Goal: Navigation & Orientation: Find specific page/section

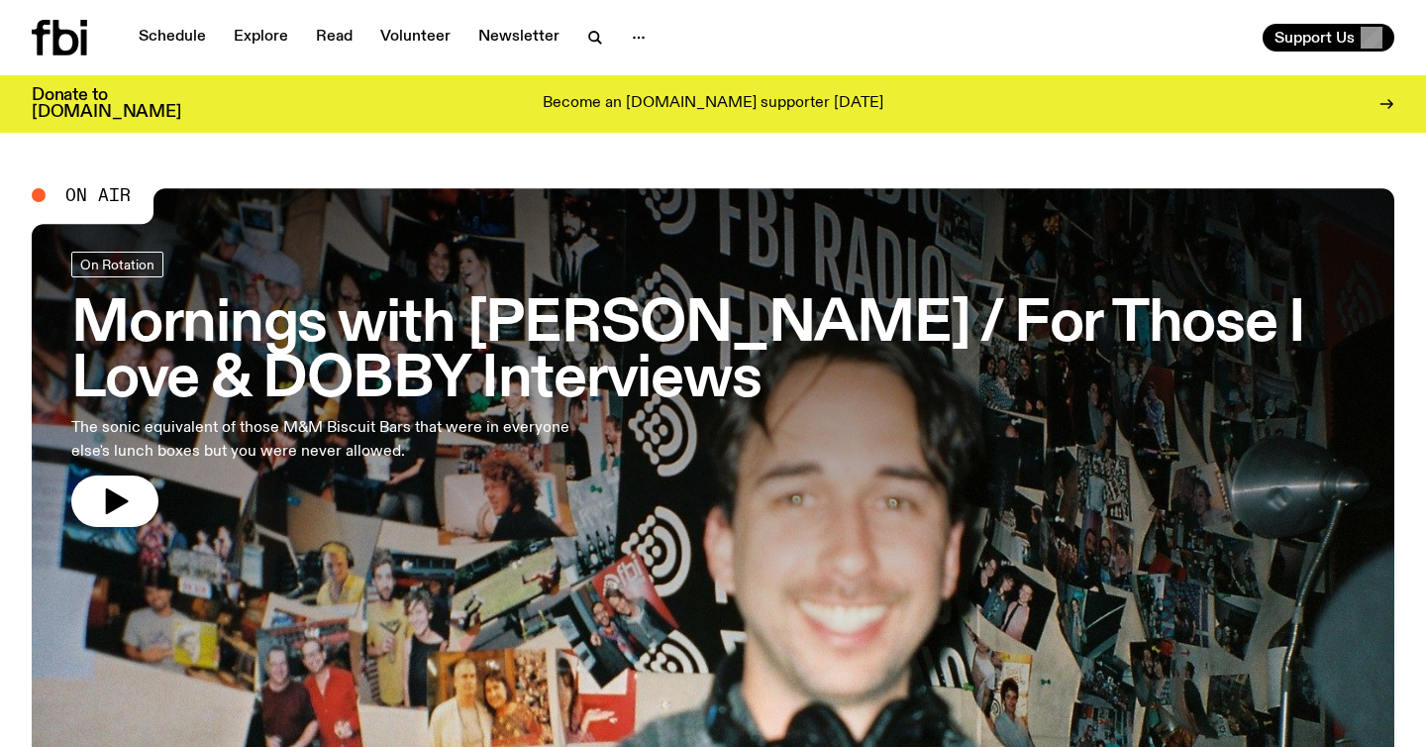
click at [651, 532] on div at bounding box center [713, 443] width 1363 height 511
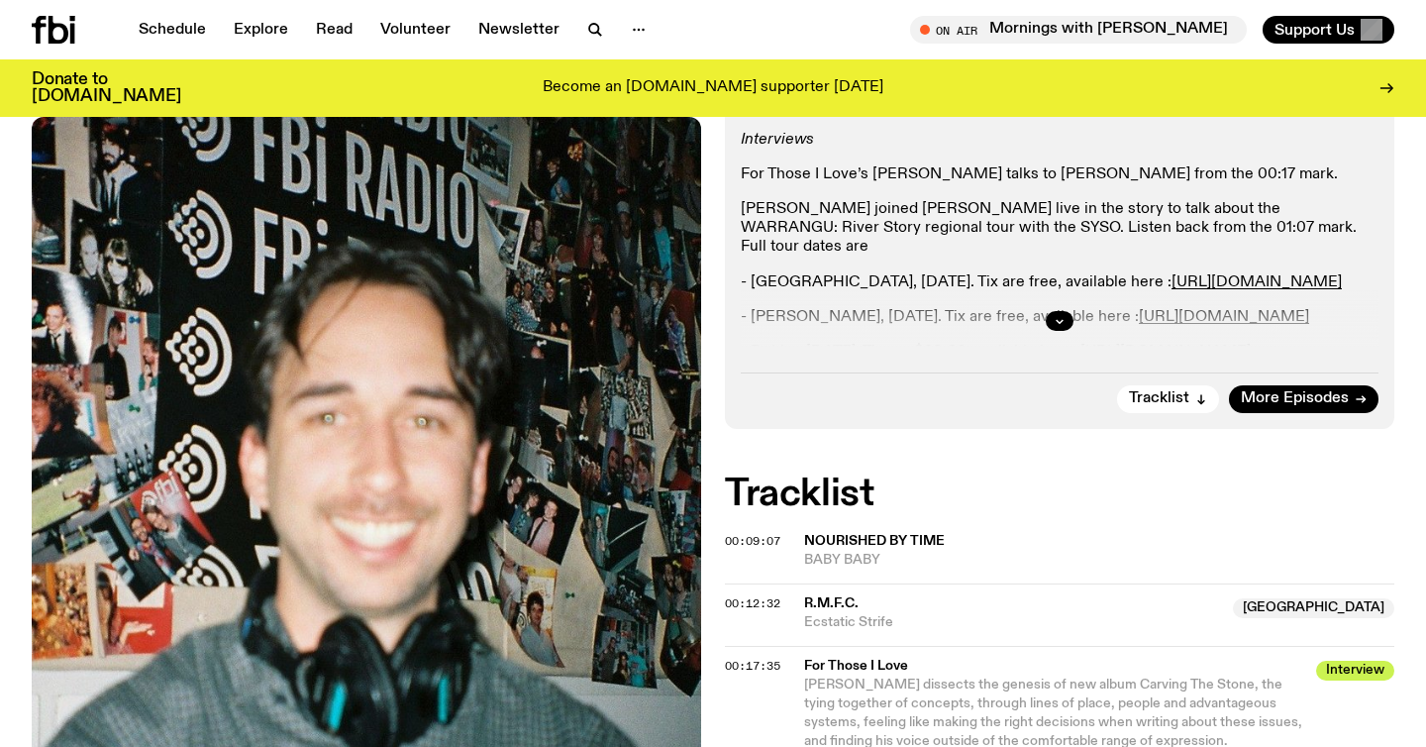
scroll to position [586, 0]
click at [176, 38] on link "Schedule" at bounding box center [172, 30] width 91 height 28
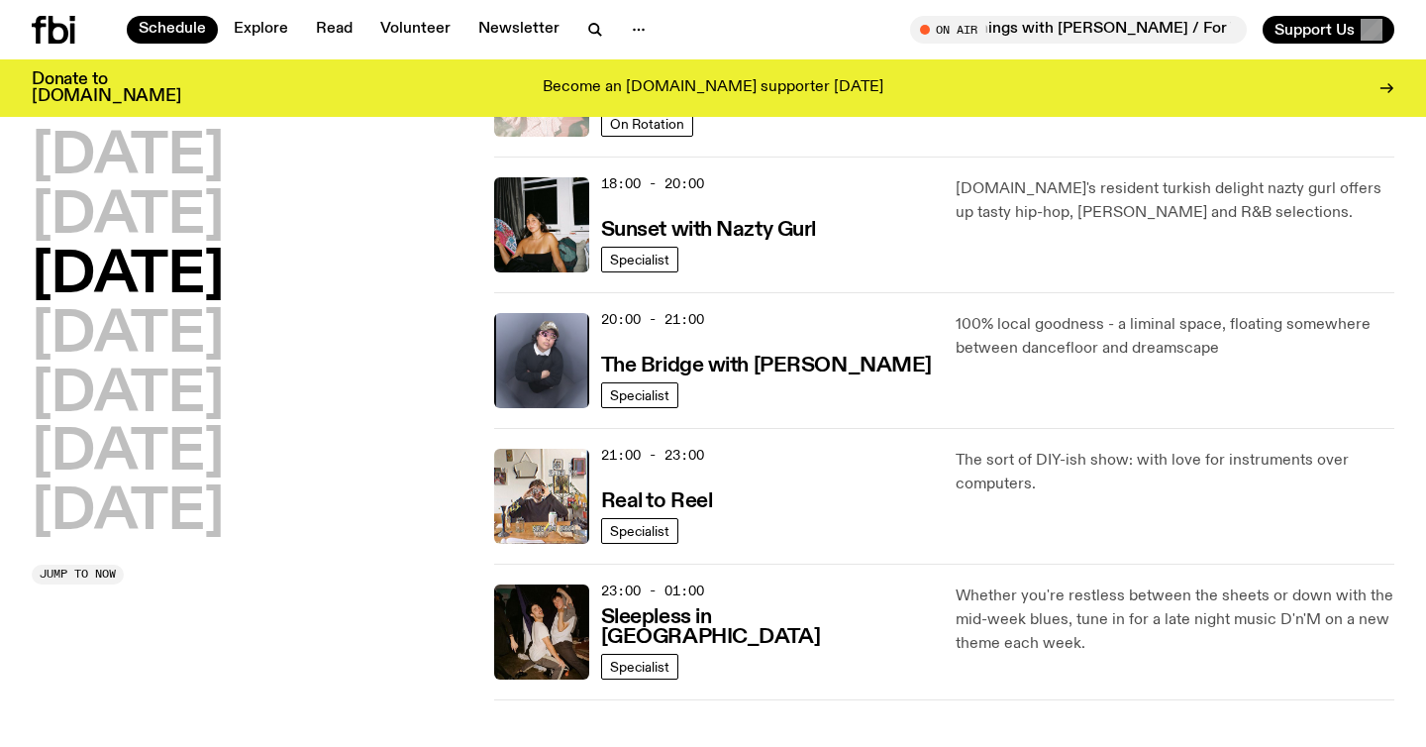
scroll to position [842, 0]
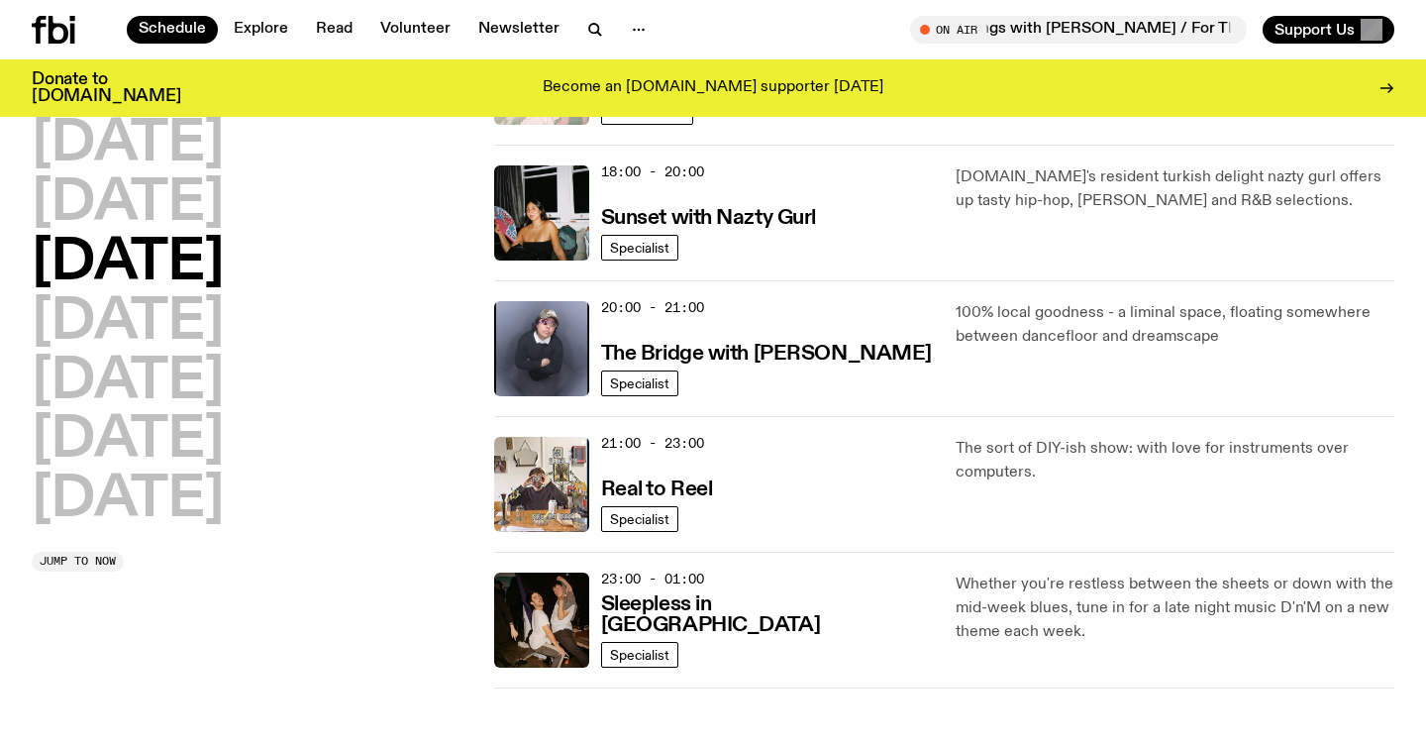
click at [46, 18] on icon at bounding box center [39, 30] width 14 height 28
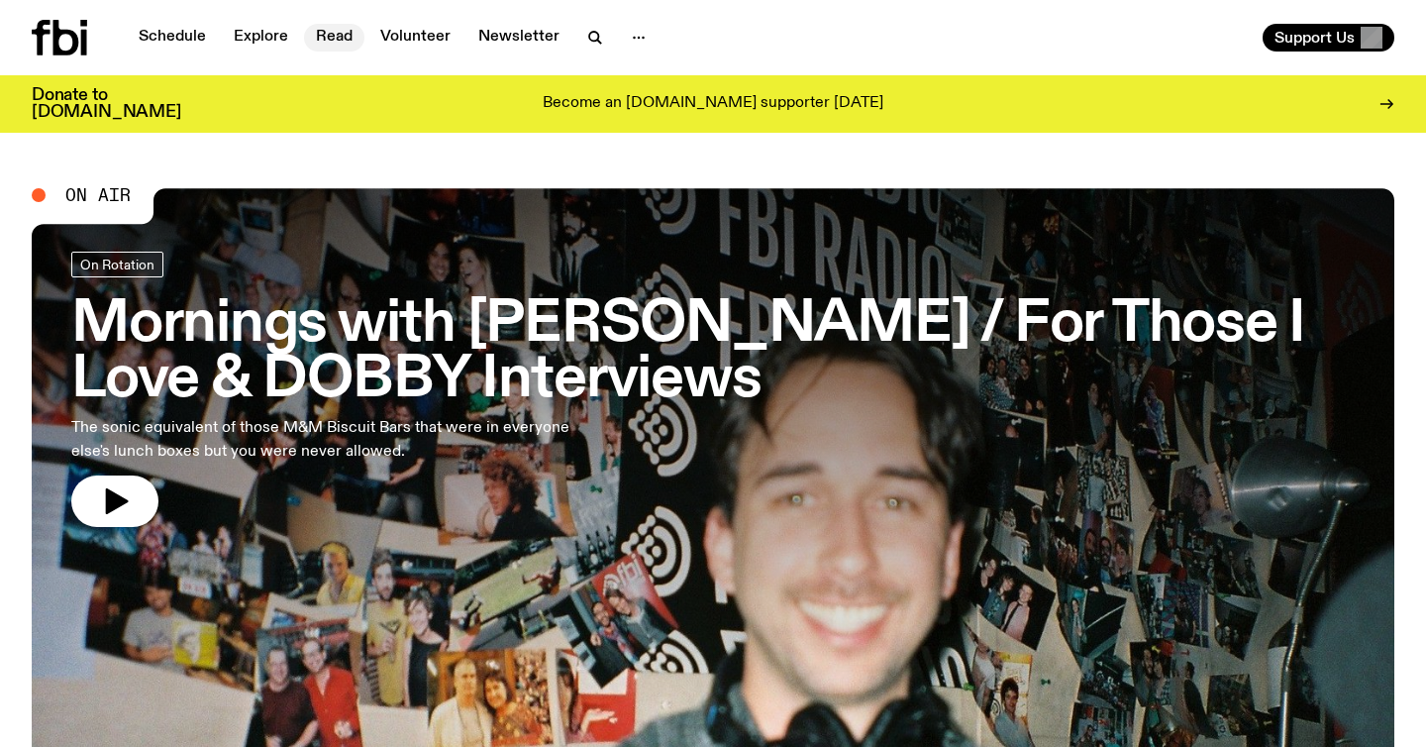
click at [336, 45] on link "Read" at bounding box center [334, 38] width 60 height 28
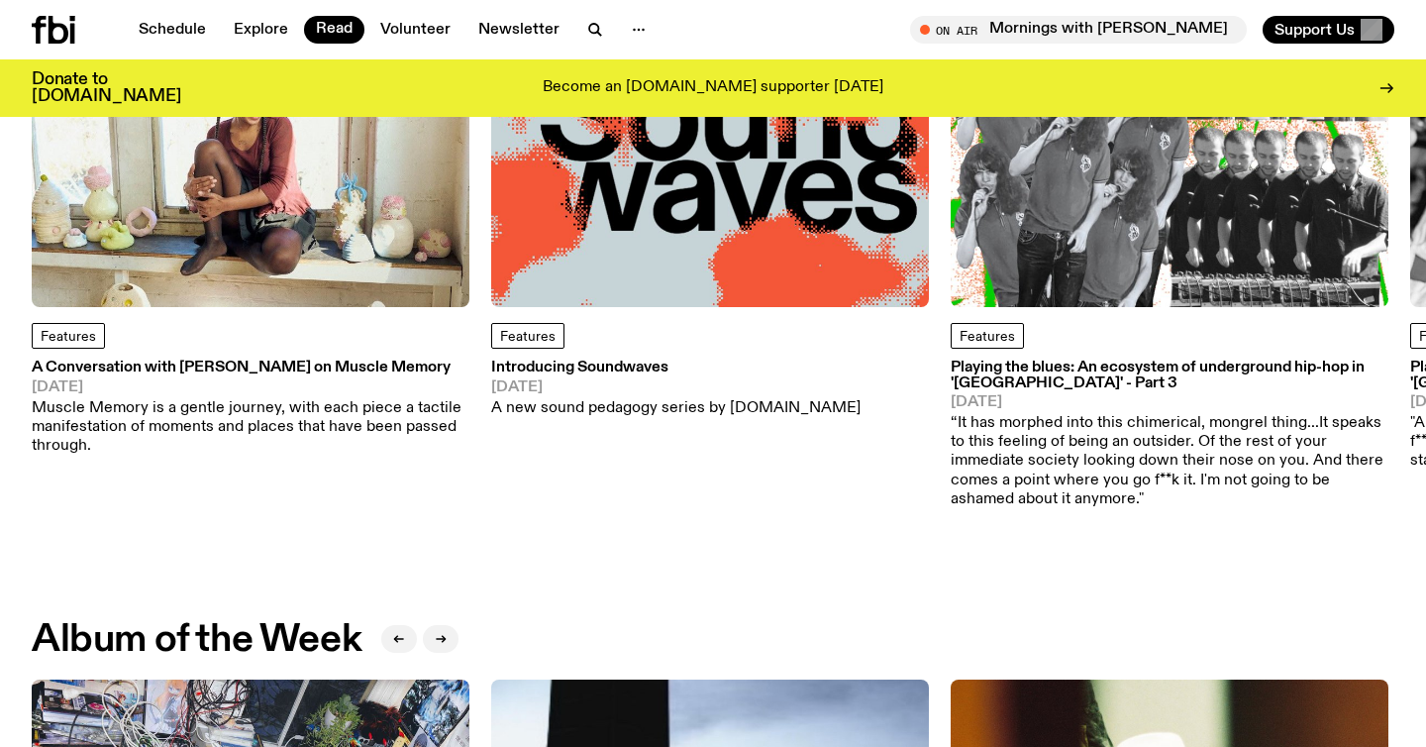
scroll to position [364, 0]
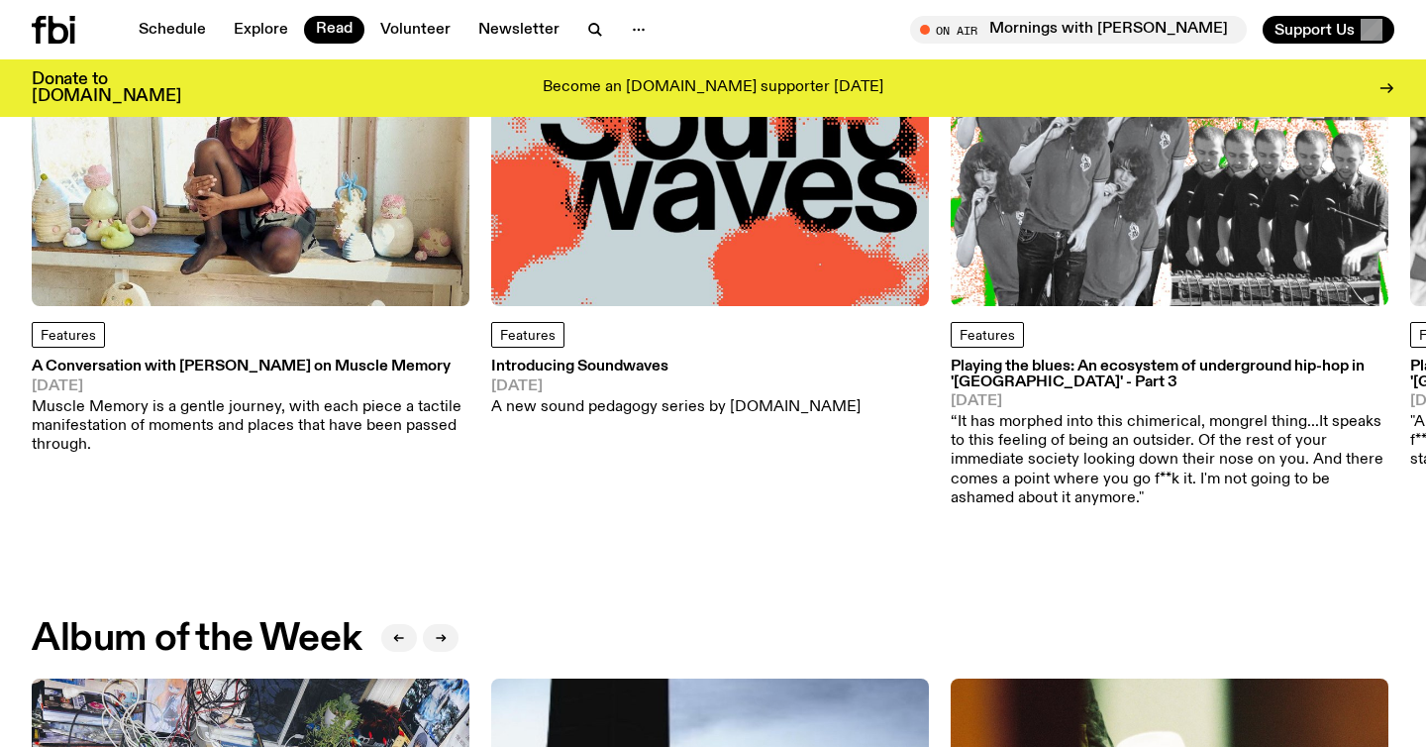
click at [242, 365] on h3 "A Conversation with [PERSON_NAME] on Muscle Memory" at bounding box center [251, 367] width 438 height 15
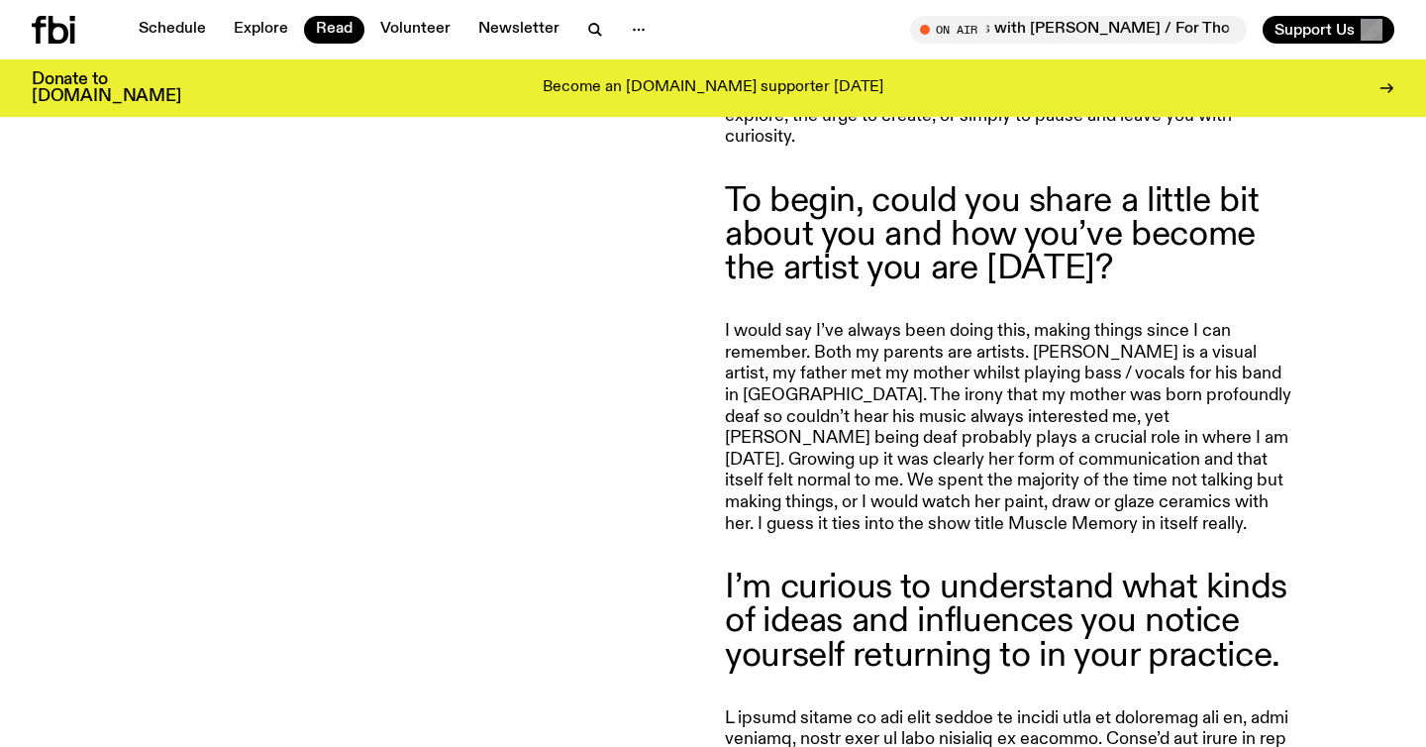
scroll to position [1728, 0]
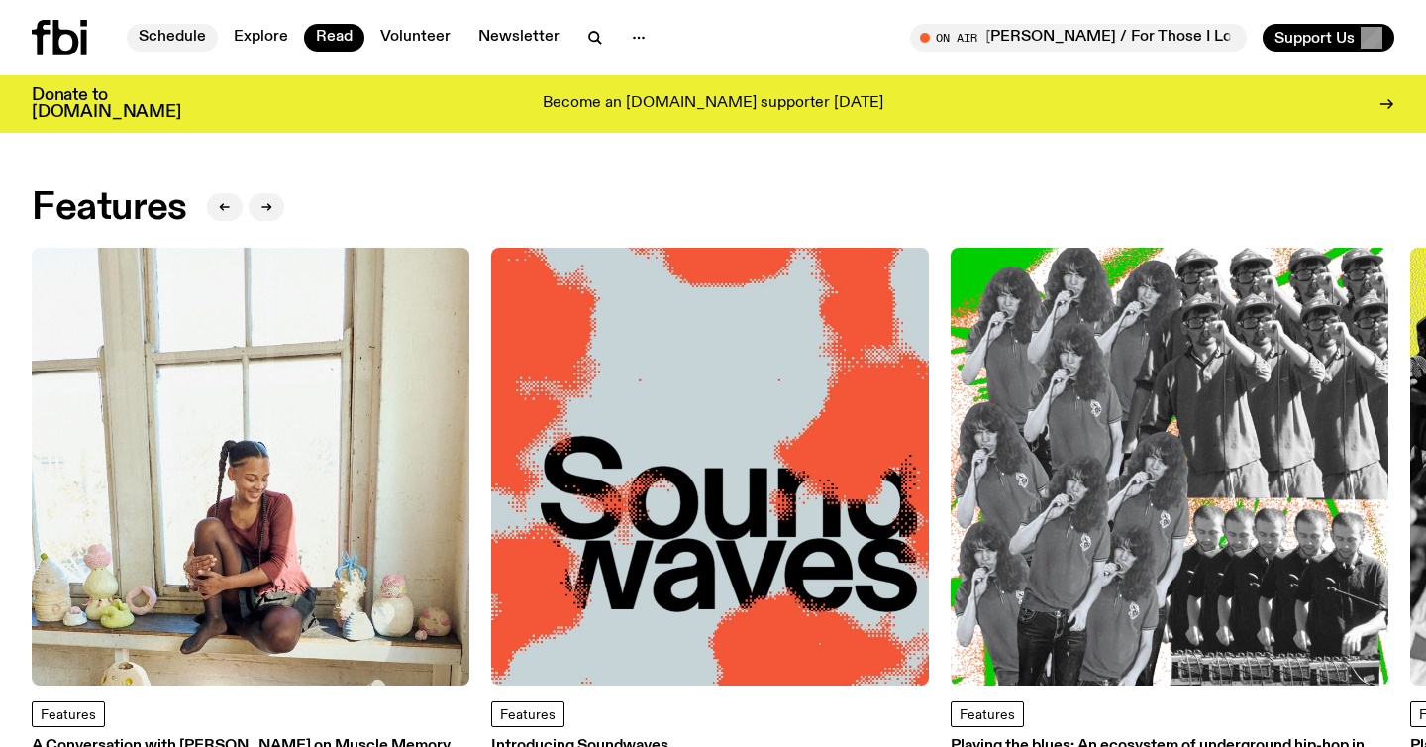
click at [157, 45] on link "Schedule" at bounding box center [172, 38] width 91 height 28
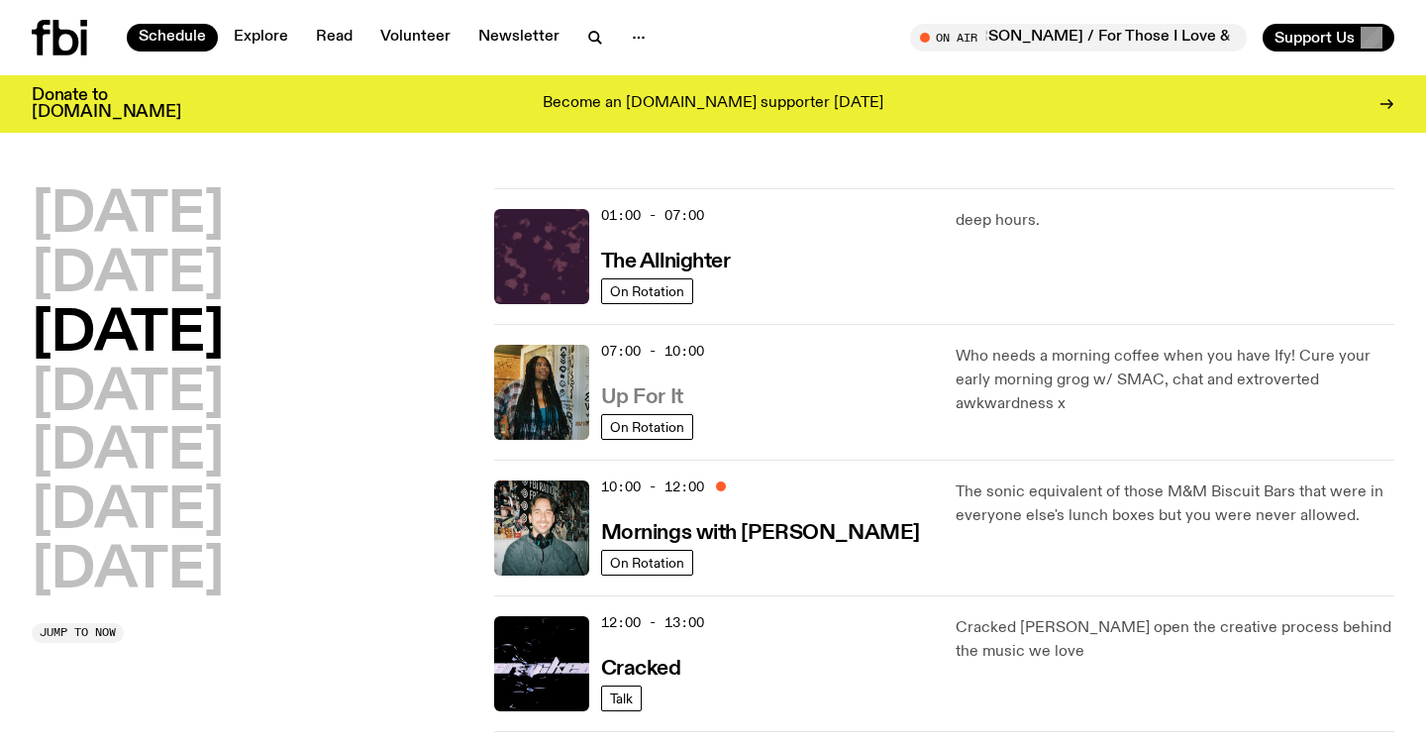
click at [666, 396] on h3 "Up For It" at bounding box center [642, 397] width 82 height 21
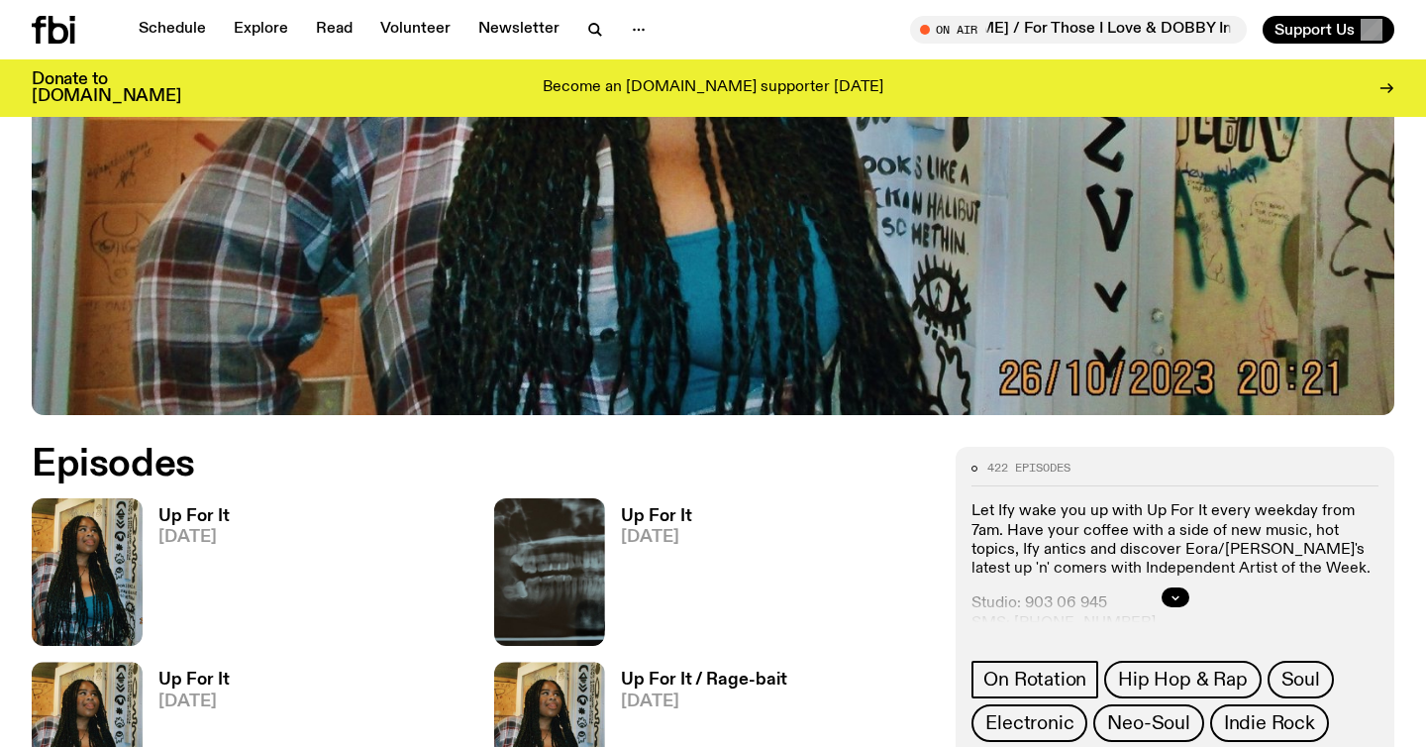
scroll to position [635, 0]
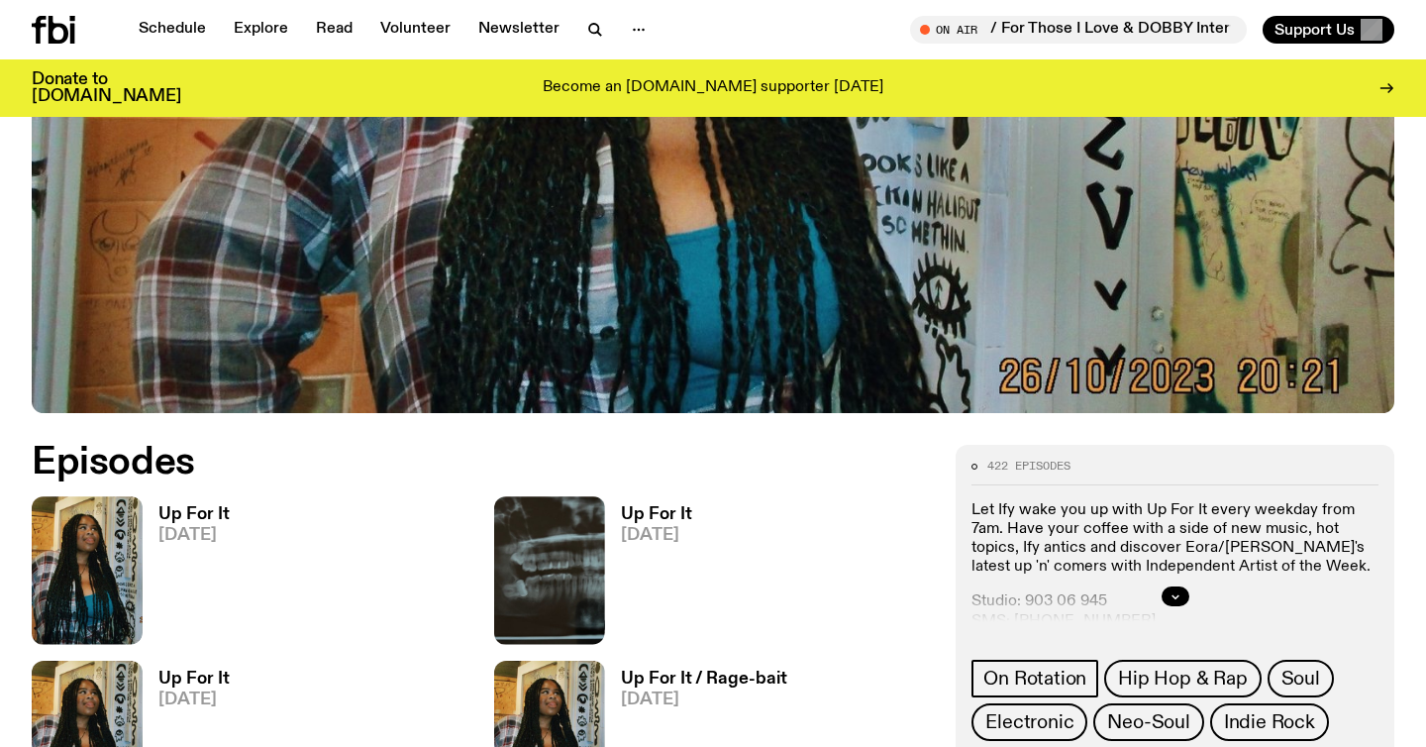
click at [205, 516] on h3 "Up For It" at bounding box center [193, 514] width 71 height 17
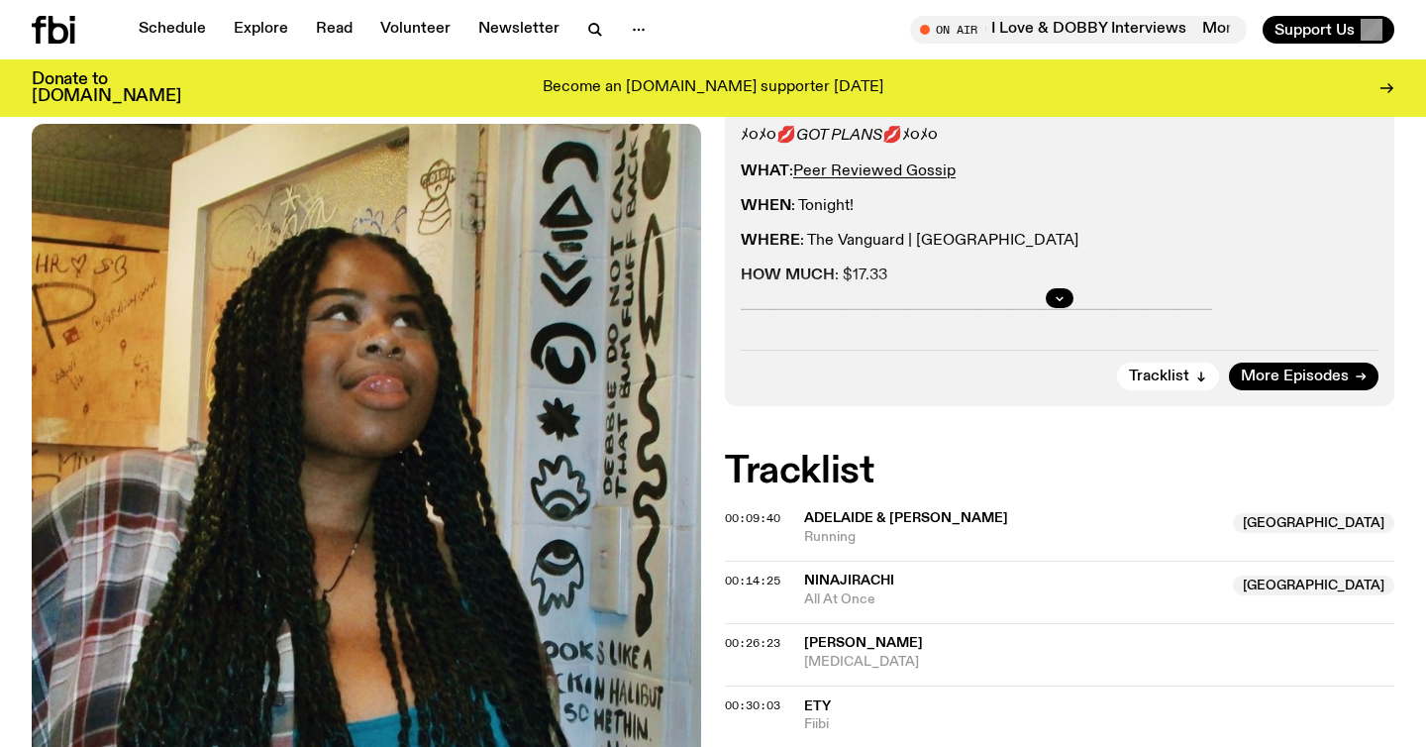
scroll to position [437, 0]
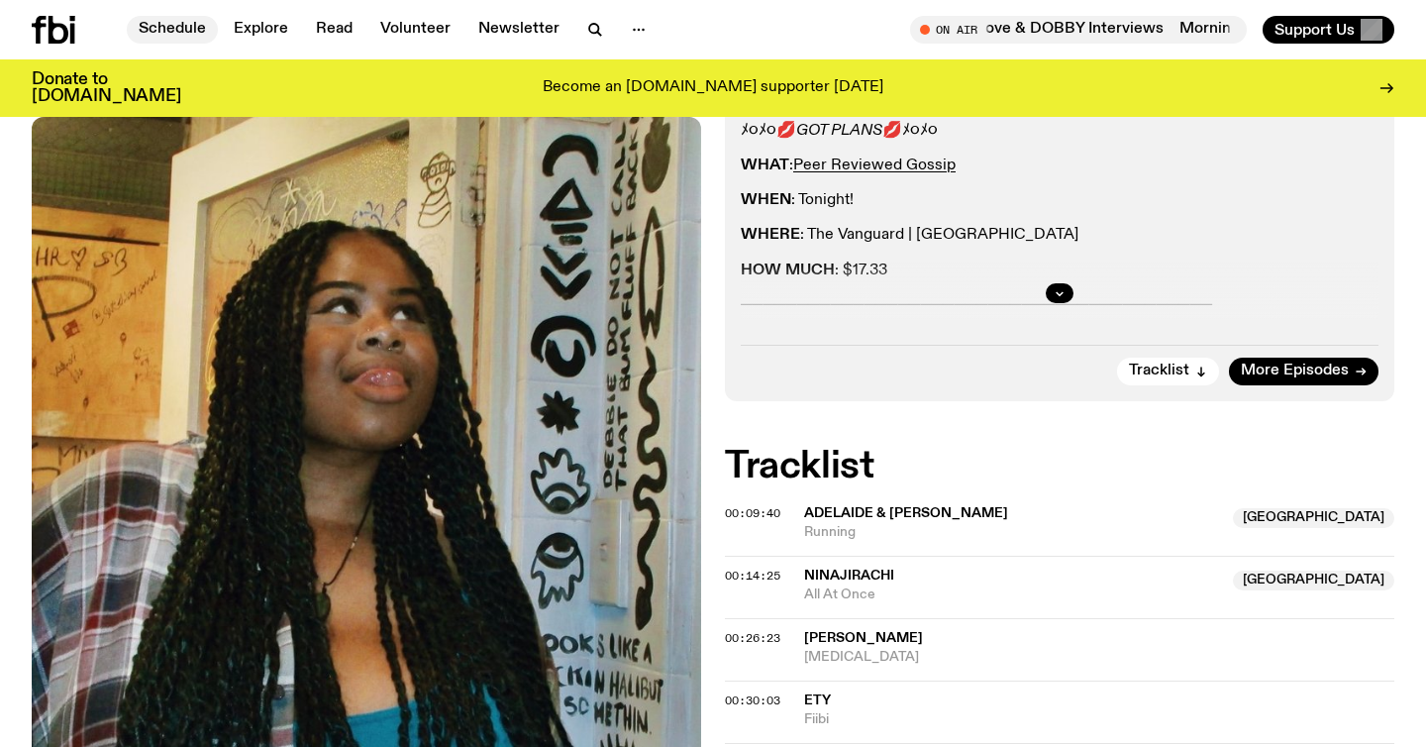
click at [180, 33] on link "Schedule" at bounding box center [172, 30] width 91 height 28
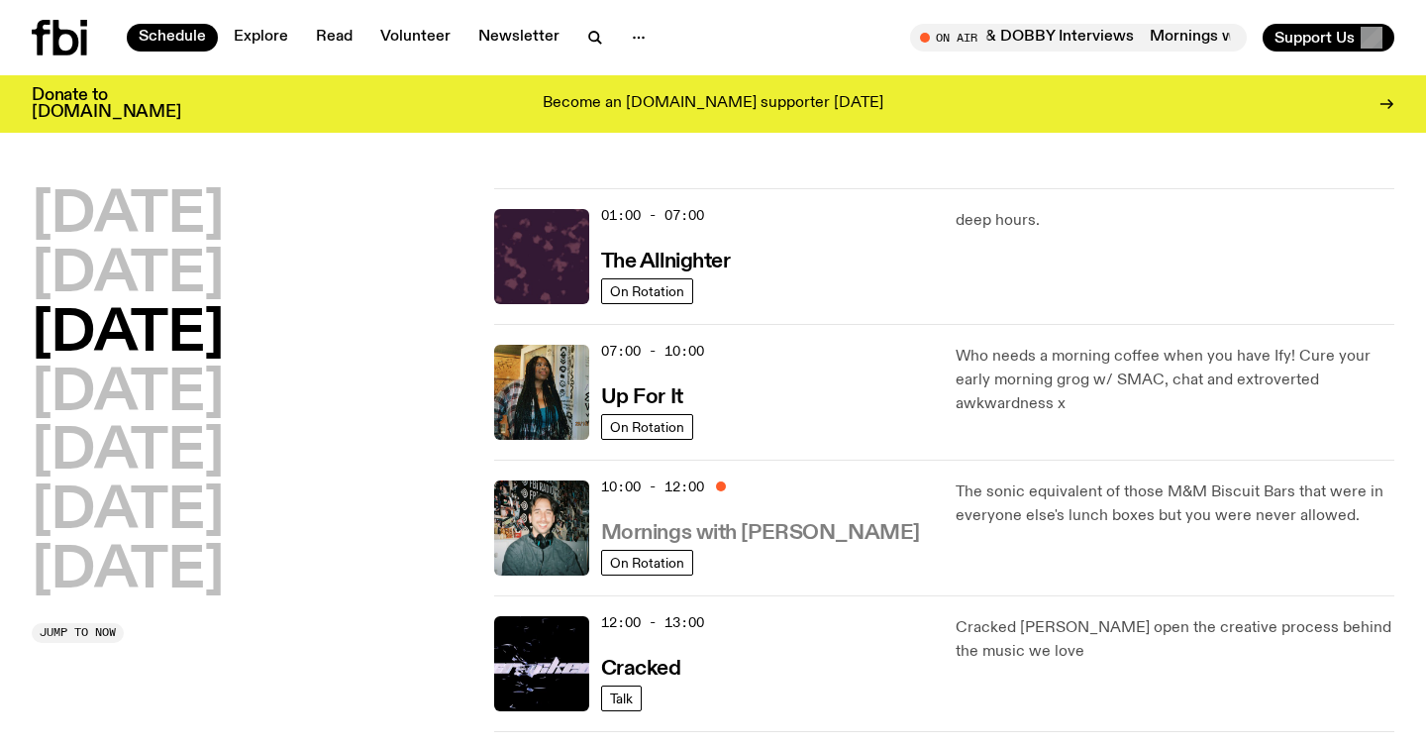
click at [746, 529] on h3 "Mornings with [PERSON_NAME]" at bounding box center [760, 533] width 319 height 21
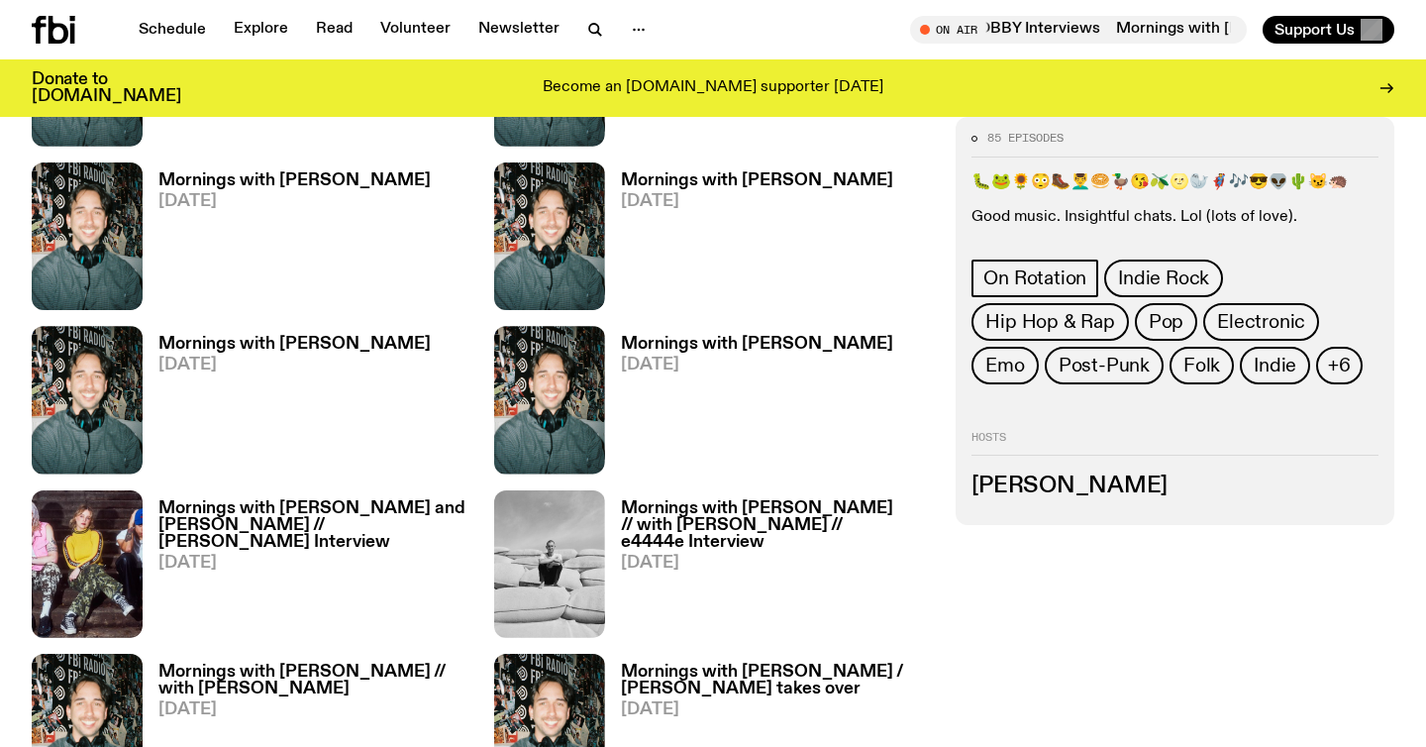
scroll to position [923, 0]
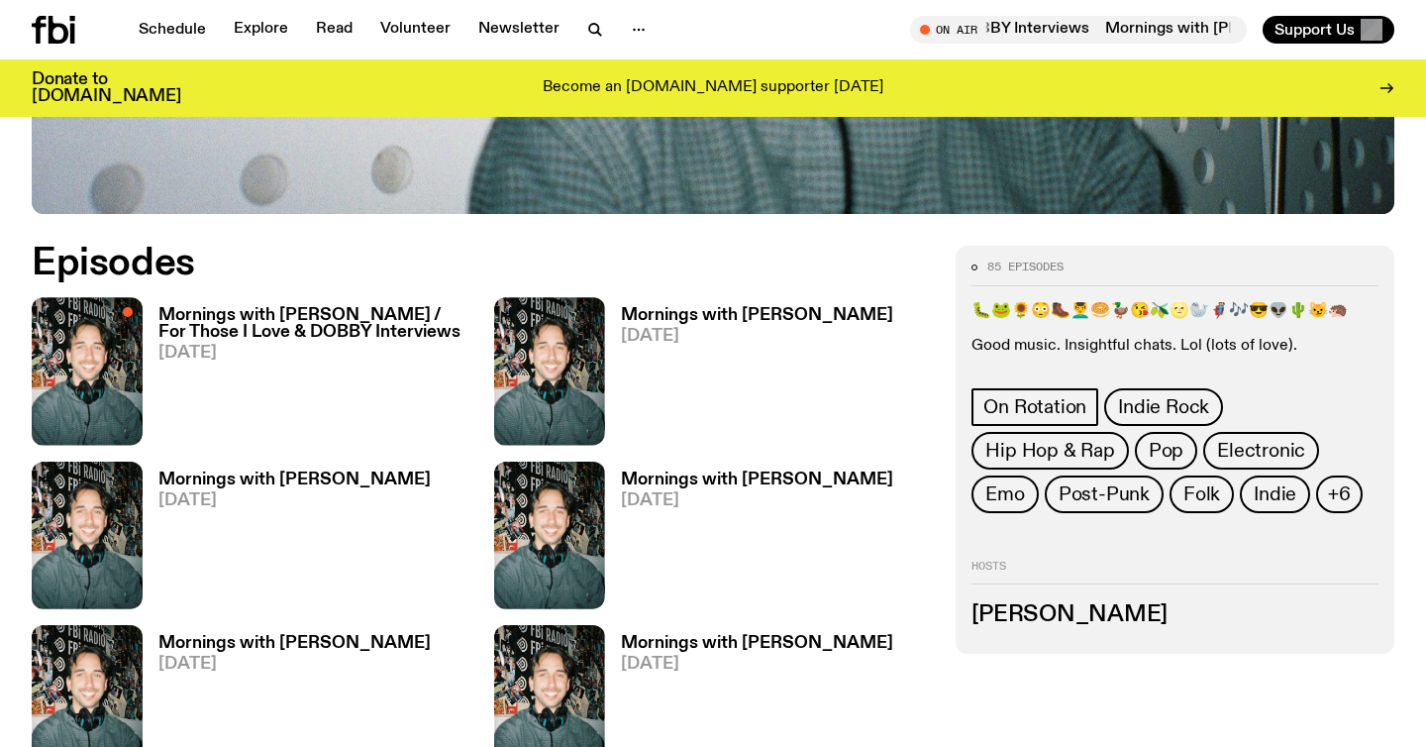
click at [282, 307] on h3 "Mornings with [PERSON_NAME] / For Those I Love & DOBBY Interviews" at bounding box center [314, 324] width 312 height 34
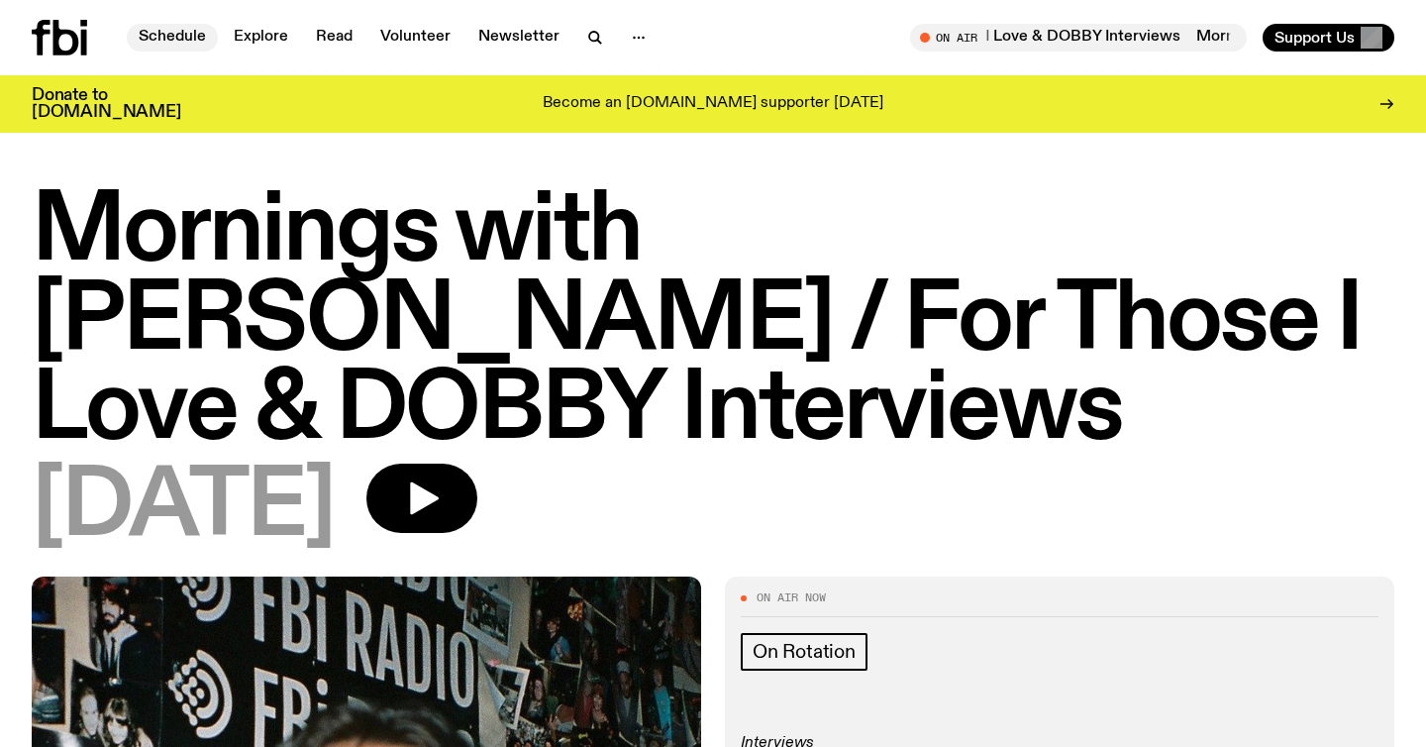
click at [173, 31] on link "Schedule" at bounding box center [172, 38] width 91 height 28
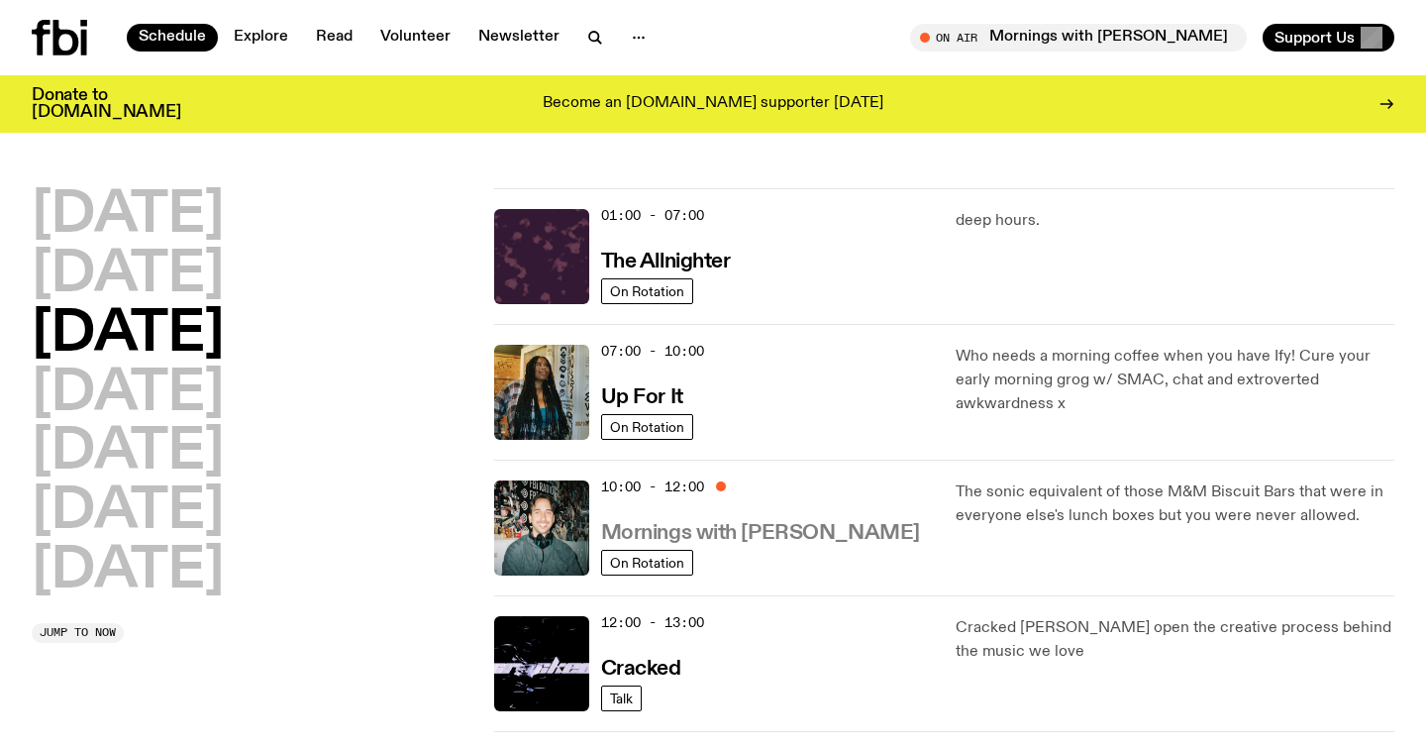
click at [787, 532] on h3 "Mornings with [PERSON_NAME]" at bounding box center [760, 533] width 319 height 21
